Goal: Task Accomplishment & Management: Use online tool/utility

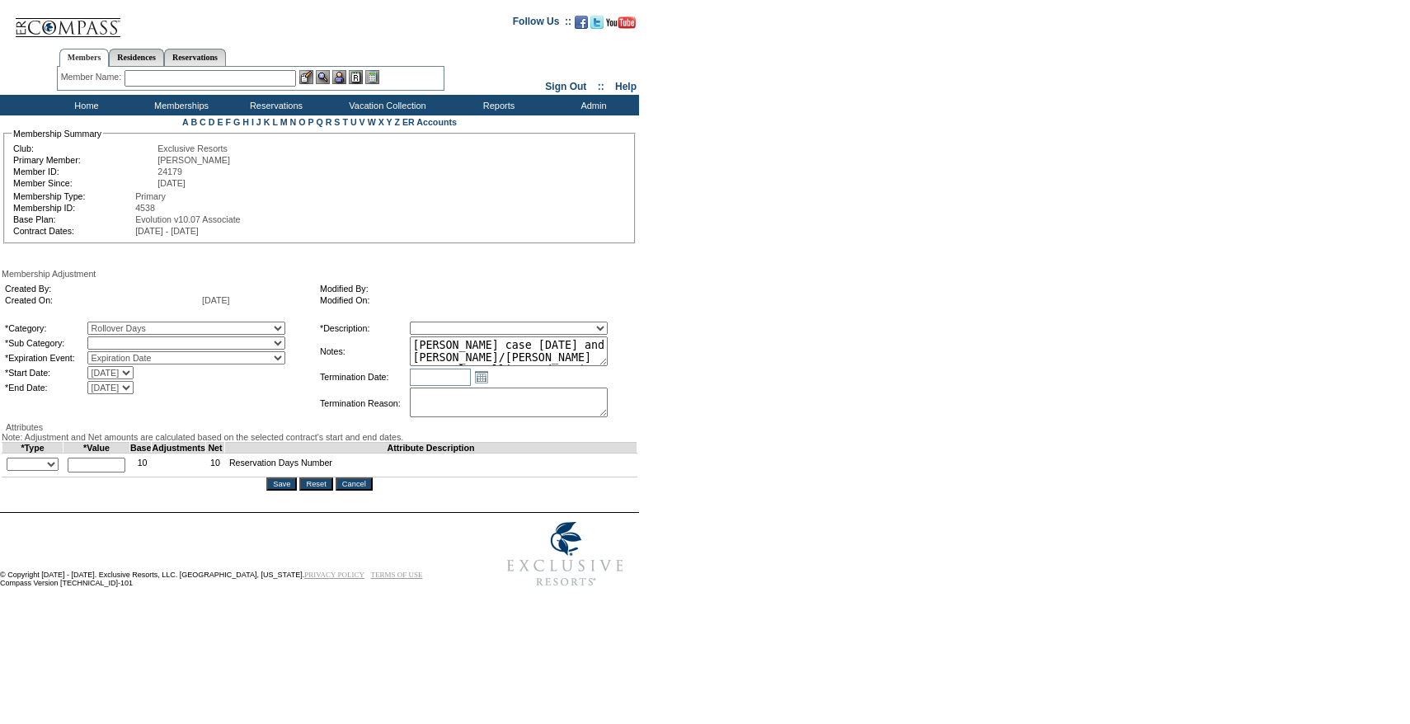
click at [161, 369] on table "*Category: A La Carte Days Contract Election Days Converted Days [MEDICAL_DATA]…" at bounding box center [159, 358] width 313 height 76
click at [153, 339] on select "Rollover Days" at bounding box center [186, 342] width 198 height 13
select select "782"
click at [121, 340] on select "Rollover Days" at bounding box center [186, 342] width 198 height 13
click at [478, 331] on select "Membership/Transfer Fee Adjustment Membership Fee Adjustment Add-On Fee Adjustm…" at bounding box center [509, 328] width 198 height 13
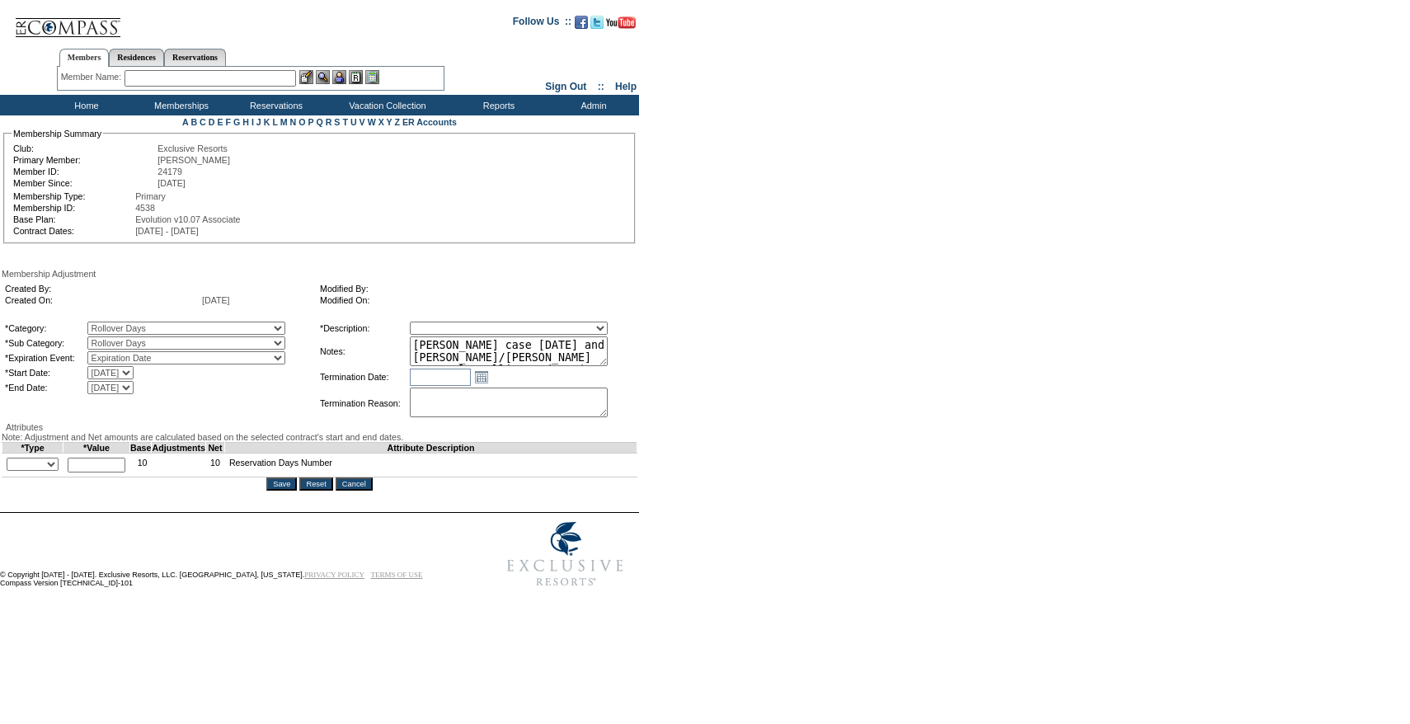
select select "275"
click at [440, 324] on select "Membership/Transfer Fee Adjustment Membership Fee Adjustment Add-On Fee Adjustm…" at bounding box center [509, 328] width 198 height 13
click at [732, 403] on form "Follow Us ::" at bounding box center [702, 299] width 1404 height 591
click at [40, 471] on select "+ - Override" at bounding box center [33, 464] width 52 height 13
select select "1"
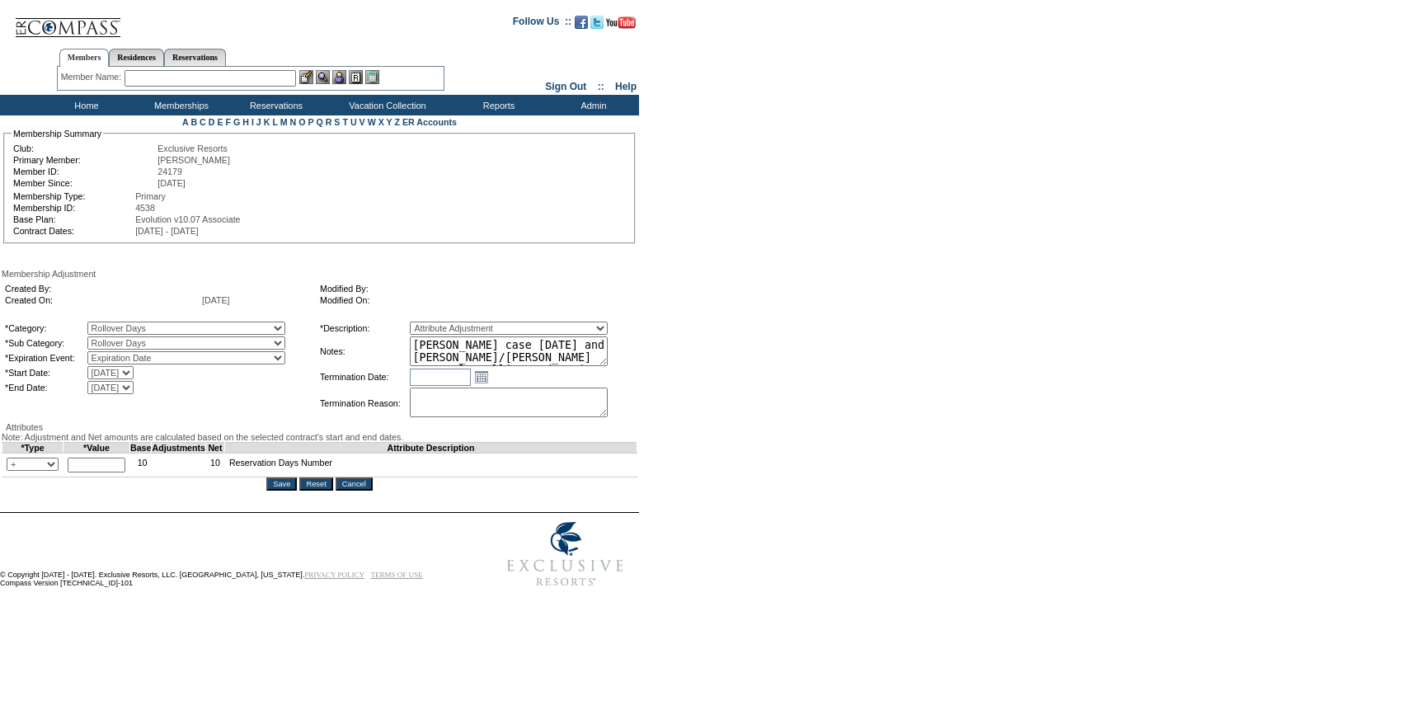
click at [11, 471] on select "+ - Override" at bounding box center [33, 464] width 52 height 13
click at [124, 473] on input "text" at bounding box center [97, 465] width 58 height 15
type input "6"
click at [213, 432] on div "Attributes" at bounding box center [320, 427] width 636 height 10
click at [297, 491] on input "Save" at bounding box center [281, 483] width 31 height 13
